Goal: Information Seeking & Learning: Learn about a topic

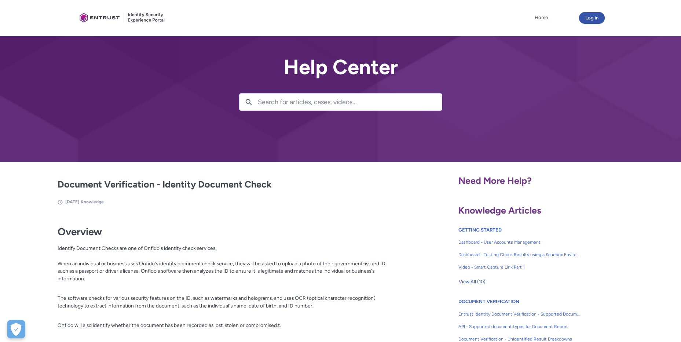
click at [566, 91] on div at bounding box center [340, 81] width 681 height 162
click at [591, 20] on button "Log in" at bounding box center [592, 18] width 26 height 12
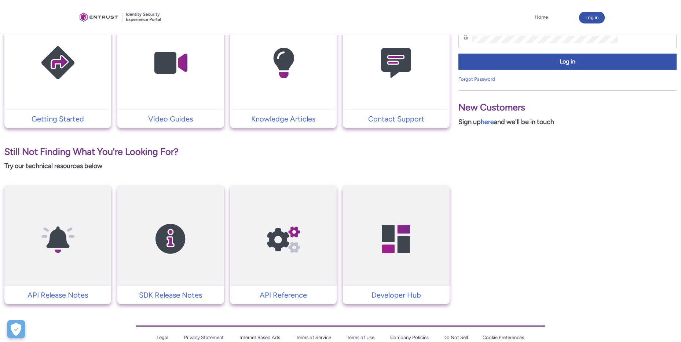
scroll to position [211, 0]
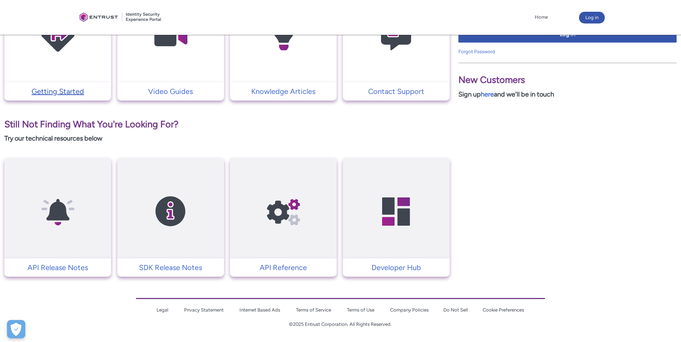
click at [45, 94] on p "Getting Started" at bounding box center [57, 91] width 99 height 11
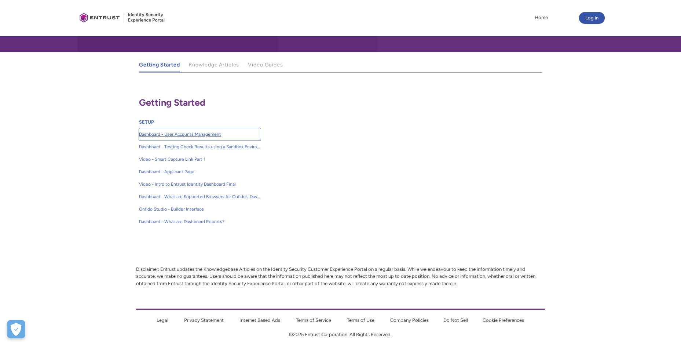
click at [146, 133] on span "Dashboard - User Accounts Management" at bounding box center [200, 134] width 122 height 7
